Goal: Book appointment/travel/reservation

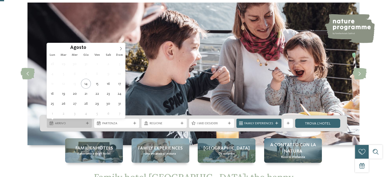
click at [86, 124] on icon at bounding box center [87, 123] width 3 height 3
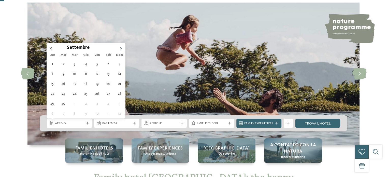
click at [120, 49] on icon at bounding box center [121, 49] width 4 height 4
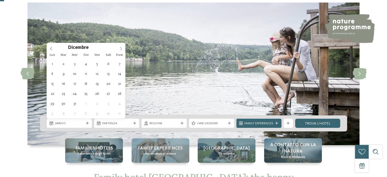
click at [120, 49] on icon at bounding box center [121, 49] width 4 height 4
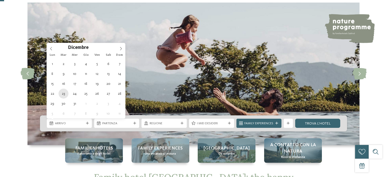
type div "[DATE]"
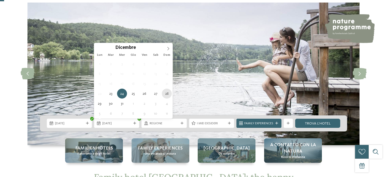
type div "[DATE]"
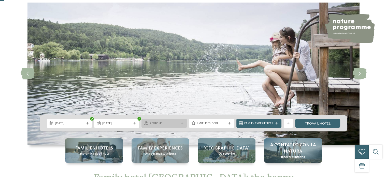
click at [181, 121] on div "Regione" at bounding box center [163, 122] width 45 height 9
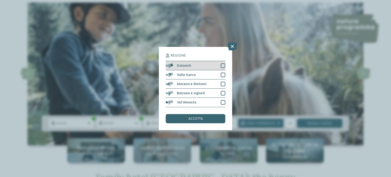
click at [222, 65] on div at bounding box center [222, 65] width 5 height 5
click at [207, 121] on div "accetta" at bounding box center [196, 118] width 60 height 9
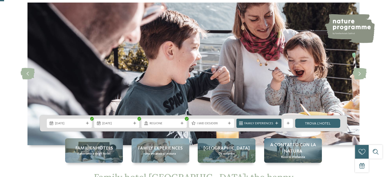
click at [257, 125] on span "Family Experiences" at bounding box center [258, 123] width 29 height 5
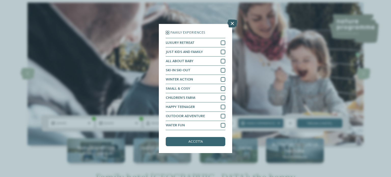
click at [230, 24] on icon at bounding box center [232, 24] width 10 height 8
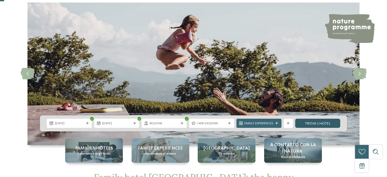
click at [322, 122] on link "trova l’hotel" at bounding box center [317, 122] width 45 height 9
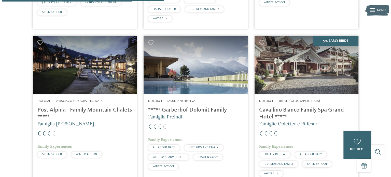
scroll to position [300, 0]
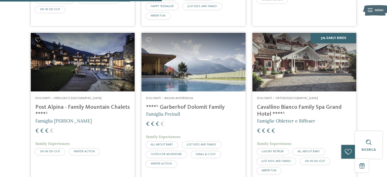
click at [89, 67] on img at bounding box center [83, 62] width 104 height 58
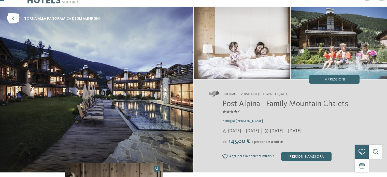
scroll to position [14, 0]
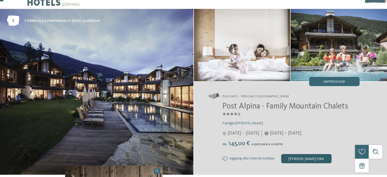
click at [300, 157] on div "[PERSON_NAME] ora" at bounding box center [306, 158] width 50 height 9
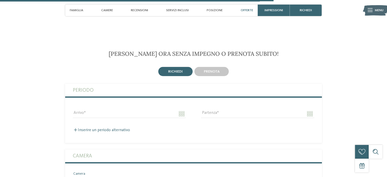
scroll to position [1178, 0]
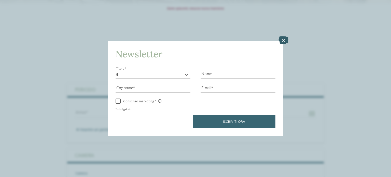
click at [280, 39] on icon at bounding box center [283, 40] width 10 height 8
